Goal: Navigation & Orientation: Find specific page/section

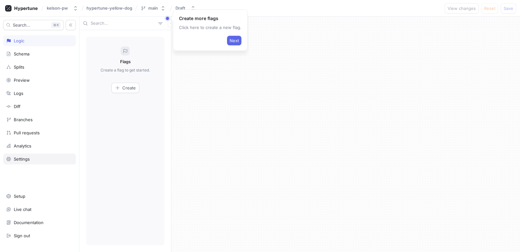
click at [28, 160] on div "Settings" at bounding box center [22, 158] width 16 height 5
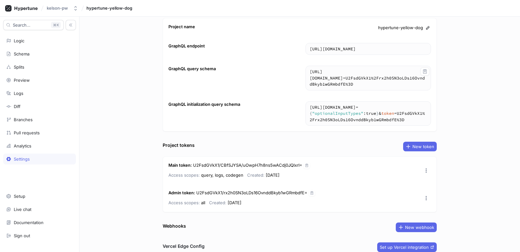
scroll to position [50, 0]
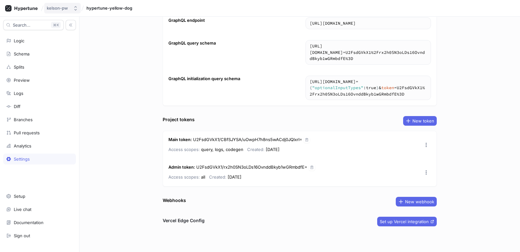
click at [74, 8] on icon "button" at bounding box center [75, 8] width 5 height 5
click at [28, 193] on div "Setup" at bounding box center [39, 196] width 73 height 11
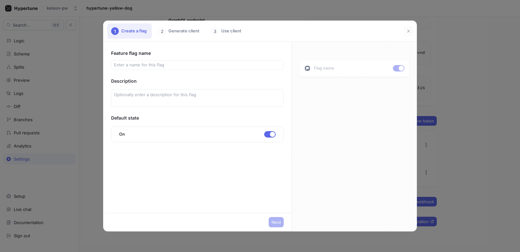
click at [60, 231] on div "1 Create a flag 2 Generate client 3 Use client Feature flag name Description De…" at bounding box center [260, 126] width 520 height 252
click at [403, 30] on div "1 Create a flag 2 Generate client 3 Use client" at bounding box center [255, 30] width 297 height 15
click at [412, 32] on button "button" at bounding box center [409, 31] width 8 height 8
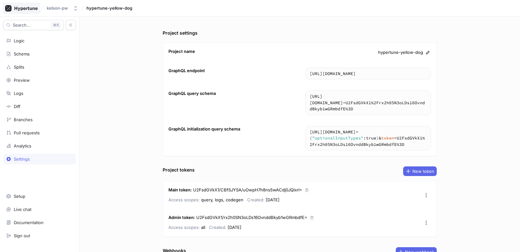
click at [25, 12] on div at bounding box center [22, 8] width 38 height 11
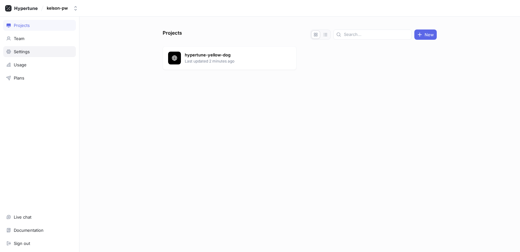
click at [29, 54] on div "Settings" at bounding box center [22, 51] width 16 height 5
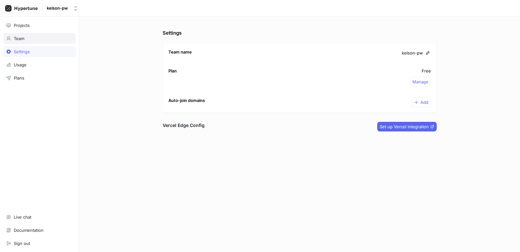
click at [19, 37] on div "Team" at bounding box center [19, 38] width 11 height 5
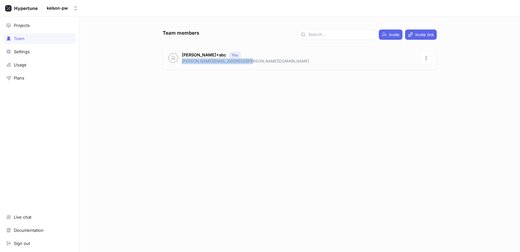
drag, startPoint x: 251, startPoint y: 62, endPoint x: 181, endPoint y: 62, distance: 70.2
click at [181, 62] on div "Kelson Warner+abc You kelson.warner+abc@amplitude.com" at bounding box center [300, 57] width 274 height 23
copy p "kelson.warner+abc@amplitude.com"
click at [40, 34] on div "Team" at bounding box center [39, 38] width 73 height 11
click at [37, 28] on div "Projects" at bounding box center [39, 25] width 67 height 5
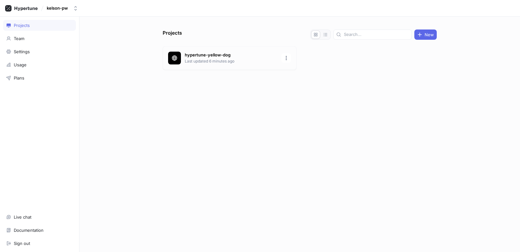
click at [206, 64] on div "hypertune-yellow-dog Last updated 6 minutes ago" at bounding box center [230, 58] width 134 height 24
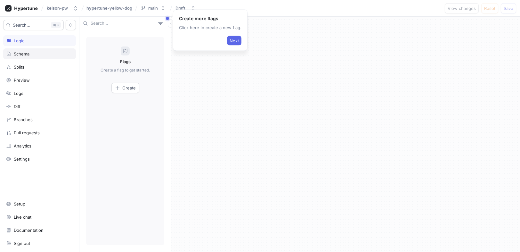
click at [52, 50] on div "Schema" at bounding box center [39, 53] width 73 height 11
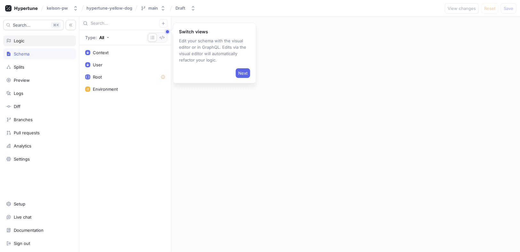
click at [46, 42] on div "Logic" at bounding box center [39, 40] width 67 height 5
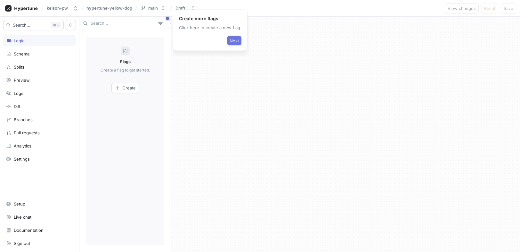
click at [235, 39] on span "Next" at bounding box center [234, 41] width 9 height 4
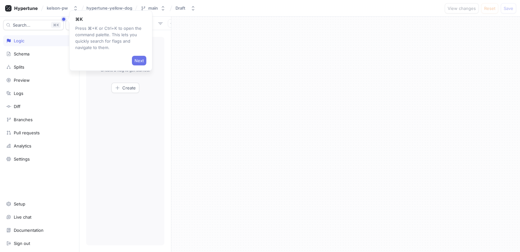
click at [132, 60] on button "Next" at bounding box center [139, 61] width 14 height 10
